Goal: Find specific page/section: Find specific page/section

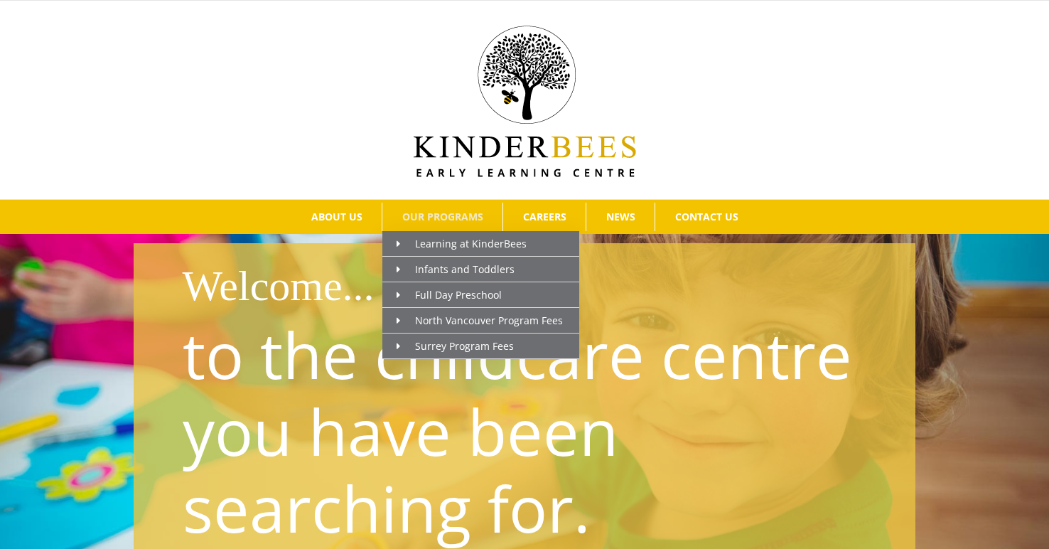
scroll to position [12, 0]
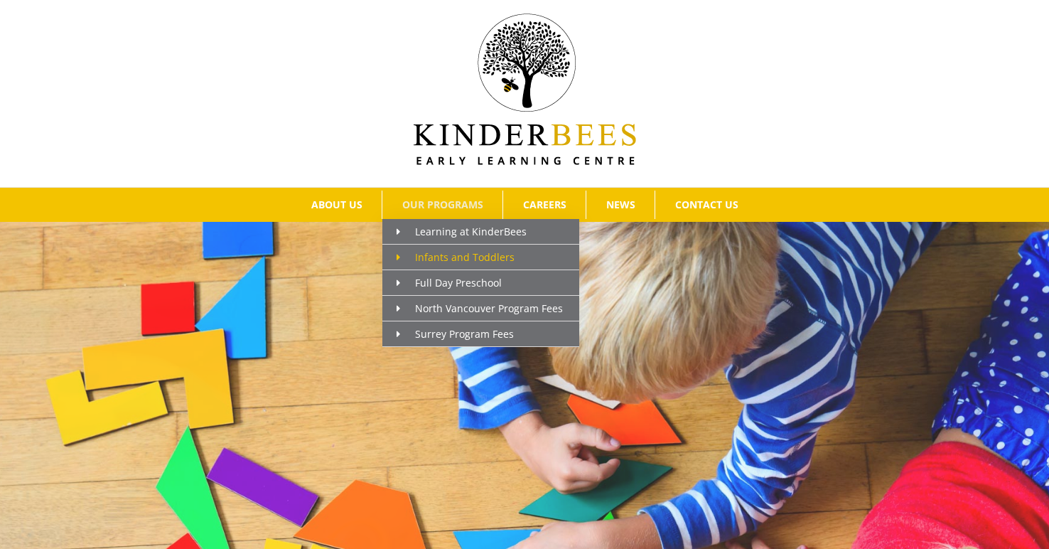
click at [431, 262] on span "Infants and Toddlers" at bounding box center [455, 257] width 118 height 14
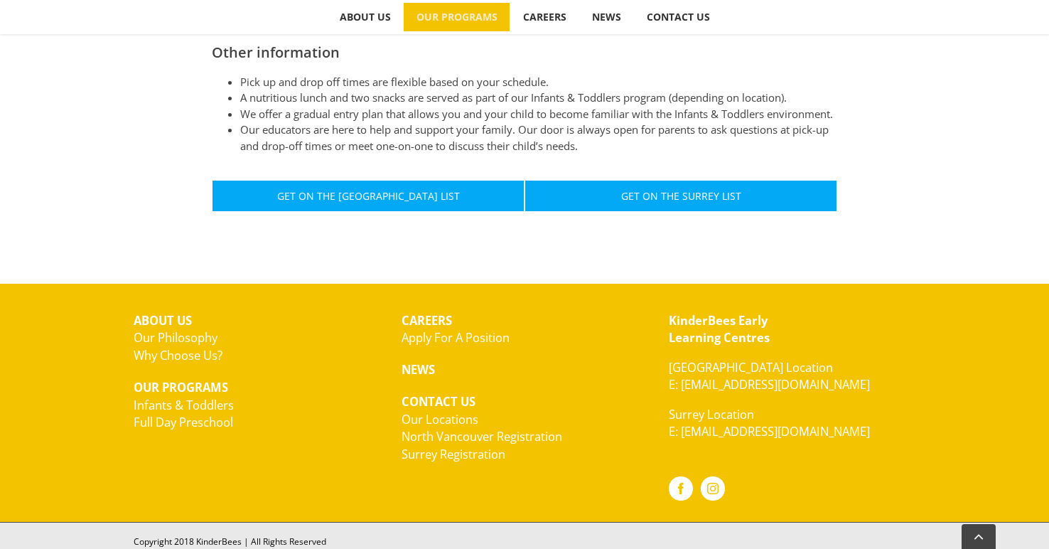
scroll to position [878, 0]
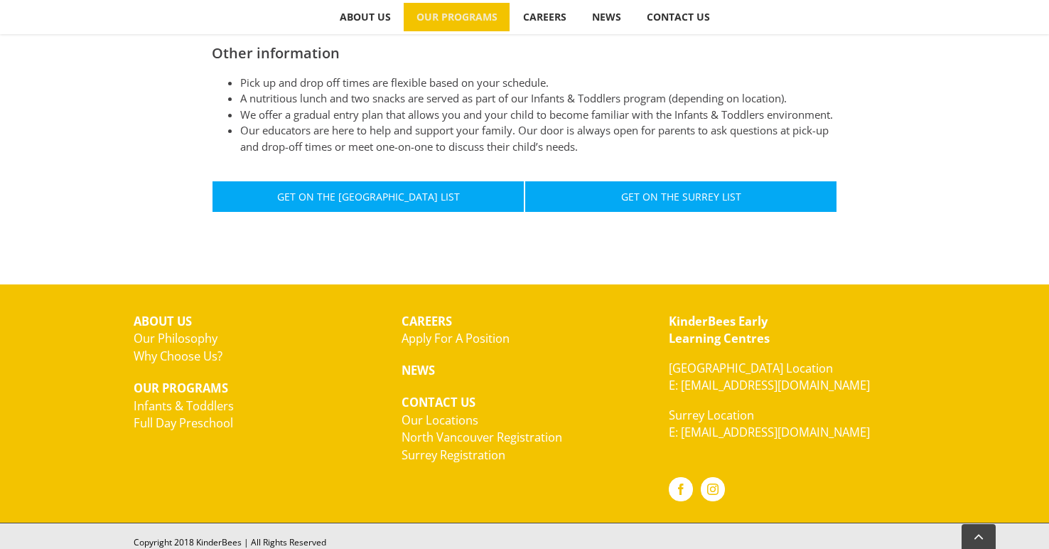
click at [421, 367] on strong "NEWS" at bounding box center [417, 370] width 33 height 16
click at [181, 351] on link "Why Choose Us?" at bounding box center [178, 355] width 89 height 16
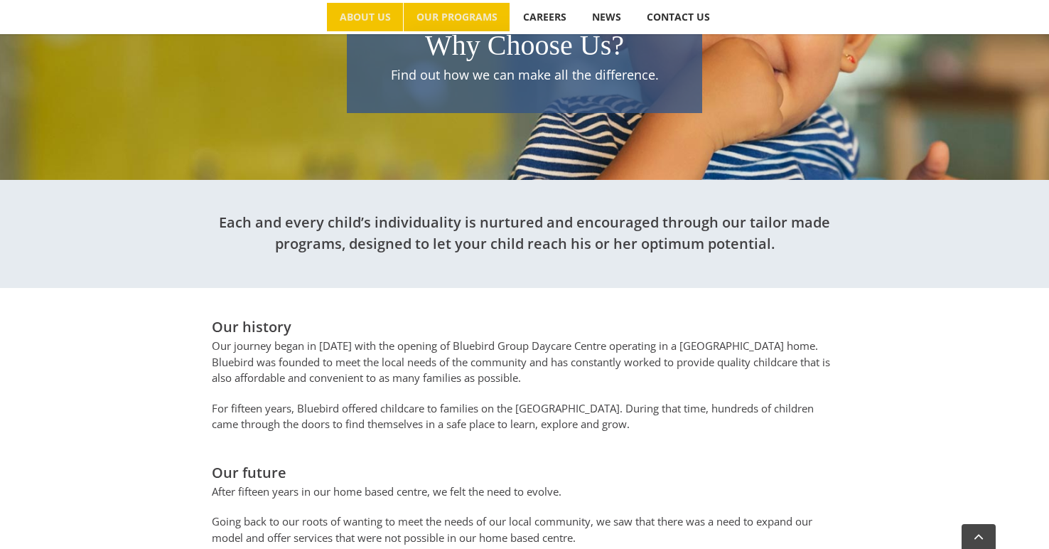
scroll to position [71, 0]
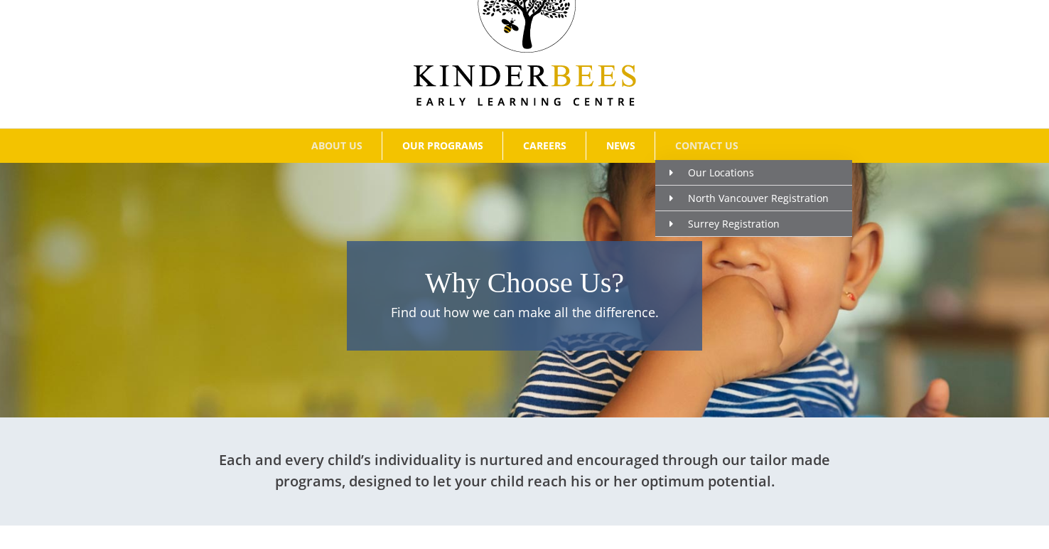
click at [710, 147] on span "CONTACT US" at bounding box center [706, 146] width 63 height 10
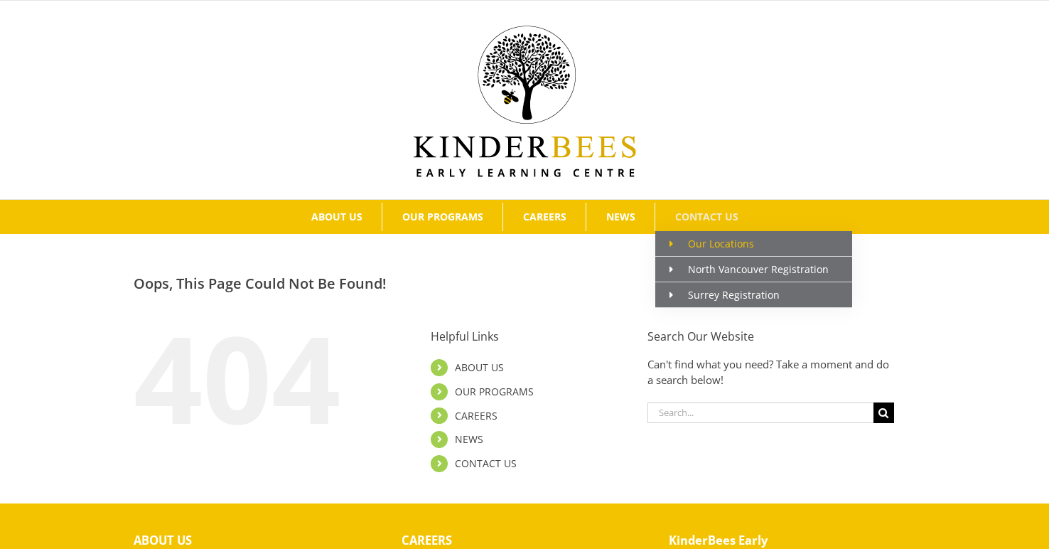
click at [685, 245] on span "Main Menu" at bounding box center [678, 243] width 18 height 15
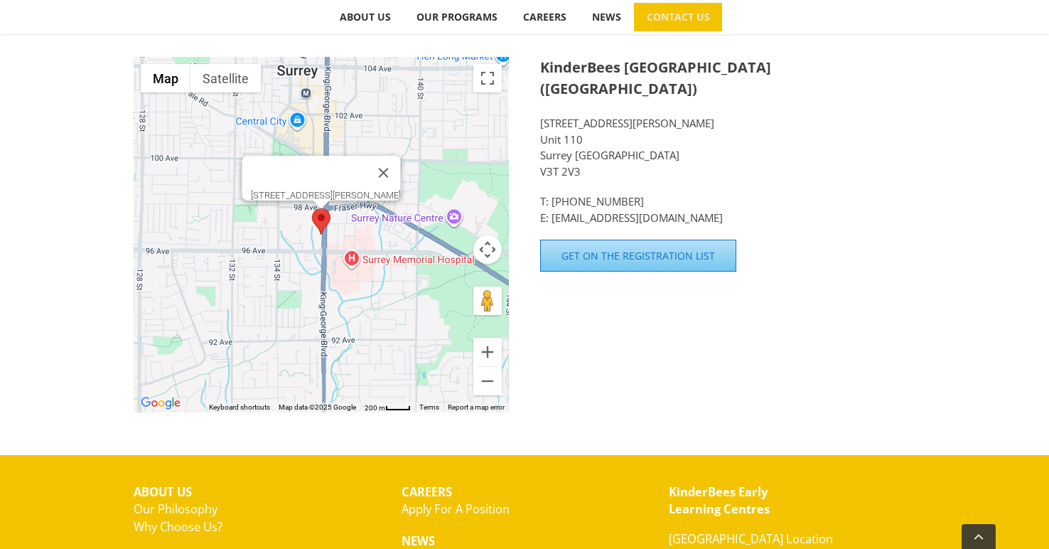
scroll to position [932, 0]
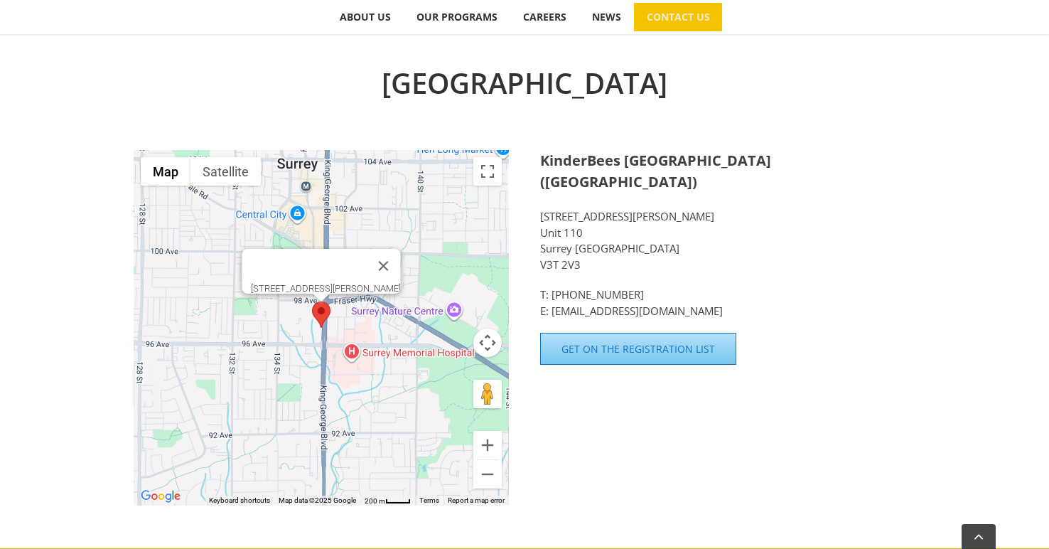
click at [573, 153] on strong "KinderBees Early Learning Centre (Surrey)" at bounding box center [655, 171] width 231 height 41
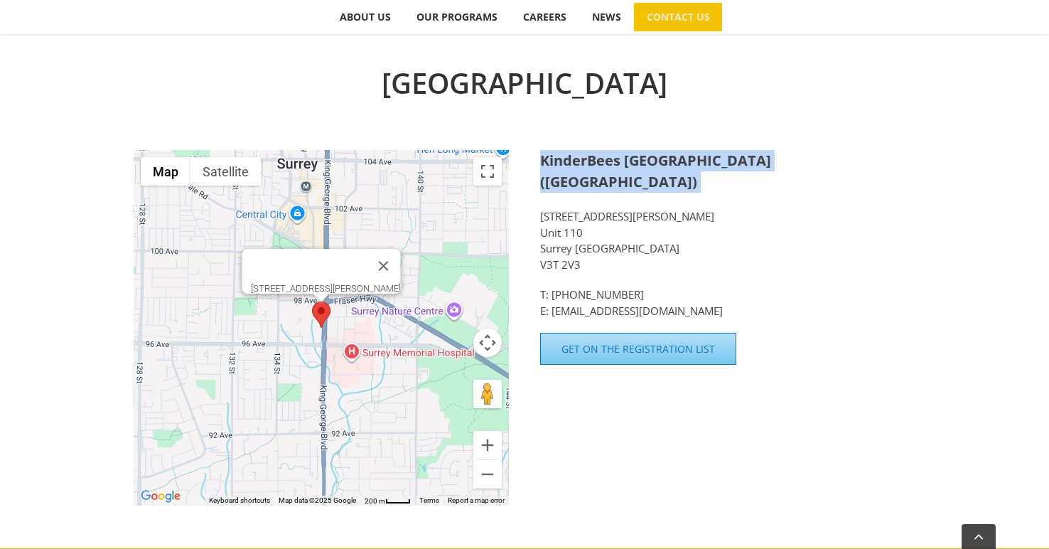
click at [573, 153] on strong "KinderBees Early Learning Centre (Surrey)" at bounding box center [655, 171] width 231 height 41
